Goal: Navigation & Orientation: Find specific page/section

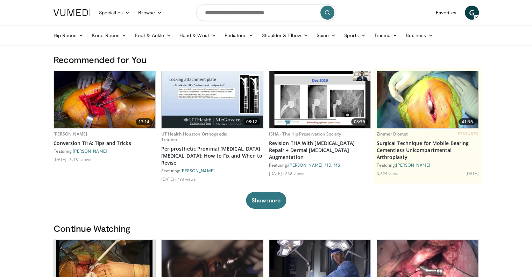
click at [476, 17] on icon at bounding box center [476, 17] width 5 height 5
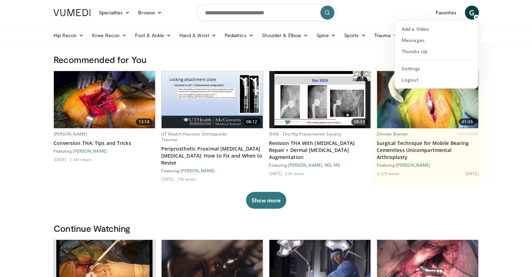
click at [483, 37] on div "Hip Recon Hip Arthroplasty Revision Hip Arthroplasty Hip Preservation Knee Reco…" at bounding box center [266, 36] width 434 height 20
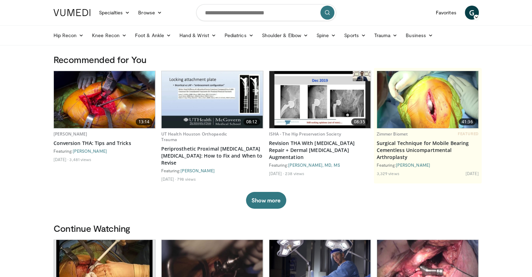
click at [473, 17] on span "G" at bounding box center [472, 13] width 14 height 14
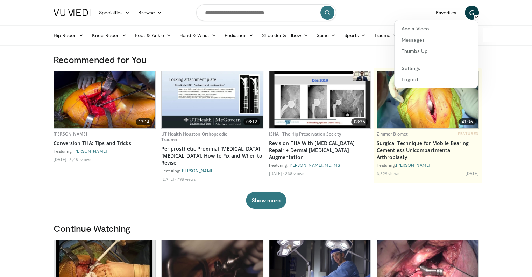
click at [367, 202] on div "13:14 Elizabeth Gausden Conversion THA: Tips and Tricks Featuring: Elizabeth Ga…" at bounding box center [266, 140] width 425 height 138
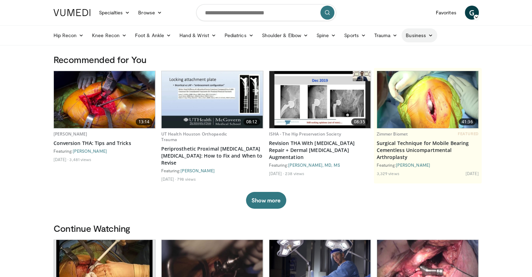
click at [414, 38] on link "Business" at bounding box center [419, 35] width 36 height 14
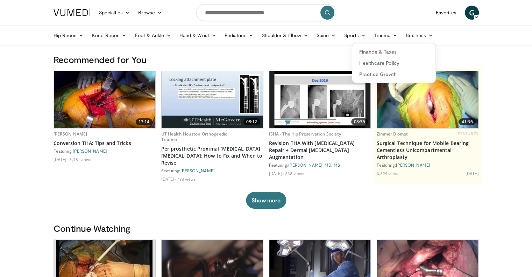
click at [414, 19] on nav "Specialties Adult & Family Medicine Allergy, Asthma, Immunology Anesthesiology …" at bounding box center [266, 12] width 434 height 25
click at [474, 15] on icon at bounding box center [476, 17] width 5 height 5
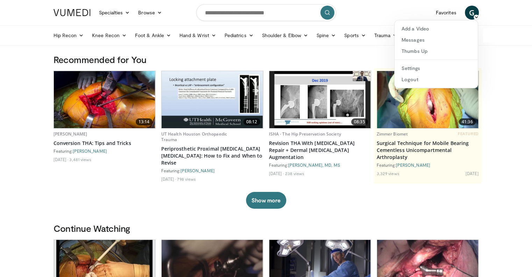
click at [483, 32] on div "Hip Recon Hip Arthroplasty Revision Hip Arthroplasty Hip Preservation Knee Reco…" at bounding box center [266, 36] width 434 height 20
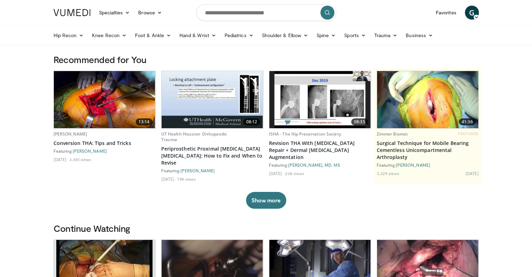
click at [478, 13] on span "G" at bounding box center [472, 13] width 14 height 14
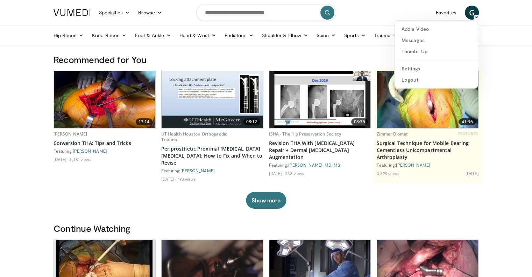
click at [478, 13] on span "G" at bounding box center [472, 13] width 14 height 14
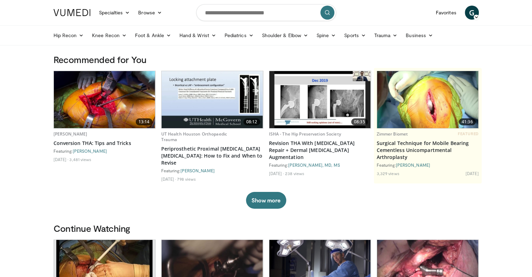
click at [474, 11] on span "G" at bounding box center [472, 13] width 14 height 14
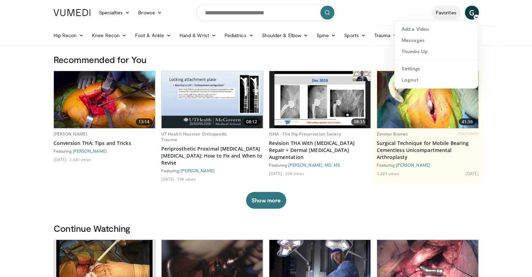
click at [452, 10] on link "Favorites" at bounding box center [446, 13] width 29 height 14
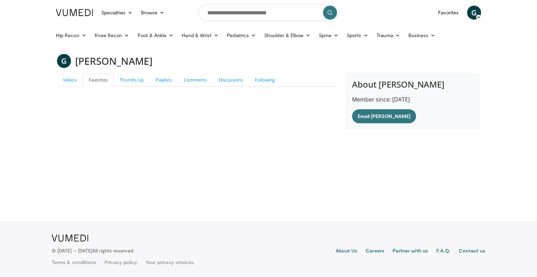
click at [98, 79] on link "Favorites" at bounding box center [98, 79] width 31 height 13
click at [72, 78] on link "Videos" at bounding box center [70, 79] width 26 height 13
click at [102, 86] on div "Femoral Revision_Stem Removal Playlist Items: Extraction of a Fit and Fill Stem…" at bounding box center [196, 89] width 279 height 6
click at [101, 85] on link "Favorites" at bounding box center [98, 79] width 31 height 13
click at [476, 15] on span "G" at bounding box center [474, 13] width 14 height 14
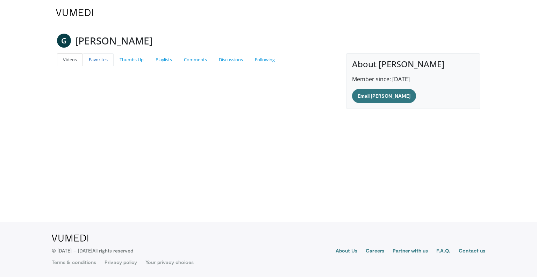
click at [99, 57] on link "Favorites" at bounding box center [98, 59] width 31 height 13
click at [97, 58] on link "Favorites" at bounding box center [98, 59] width 31 height 13
click at [133, 55] on link "Thumbs Up" at bounding box center [132, 59] width 36 height 13
click at [112, 60] on link "Favorites" at bounding box center [98, 59] width 31 height 13
click at [17, 113] on body "Specialties Adult & Family Medicine Allergy, [MEDICAL_DATA], Immunology Anesthe…" at bounding box center [268, 138] width 537 height 277
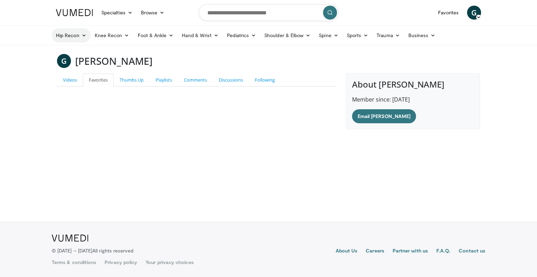
click at [77, 36] on link "Hip Recon" at bounding box center [71, 35] width 39 height 14
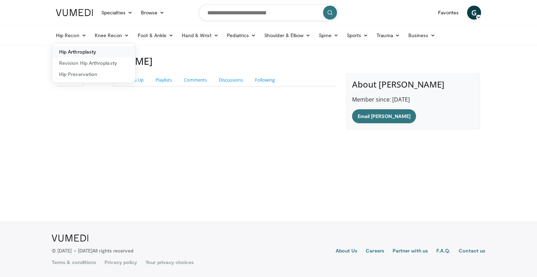
click at [71, 49] on link "Hip Arthroplasty" at bounding box center [93, 51] width 83 height 11
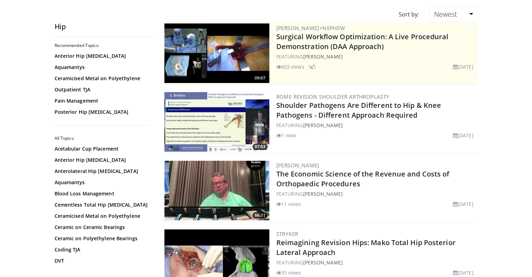
scroll to position [59, 0]
